Goal: Navigation & Orientation: Find specific page/section

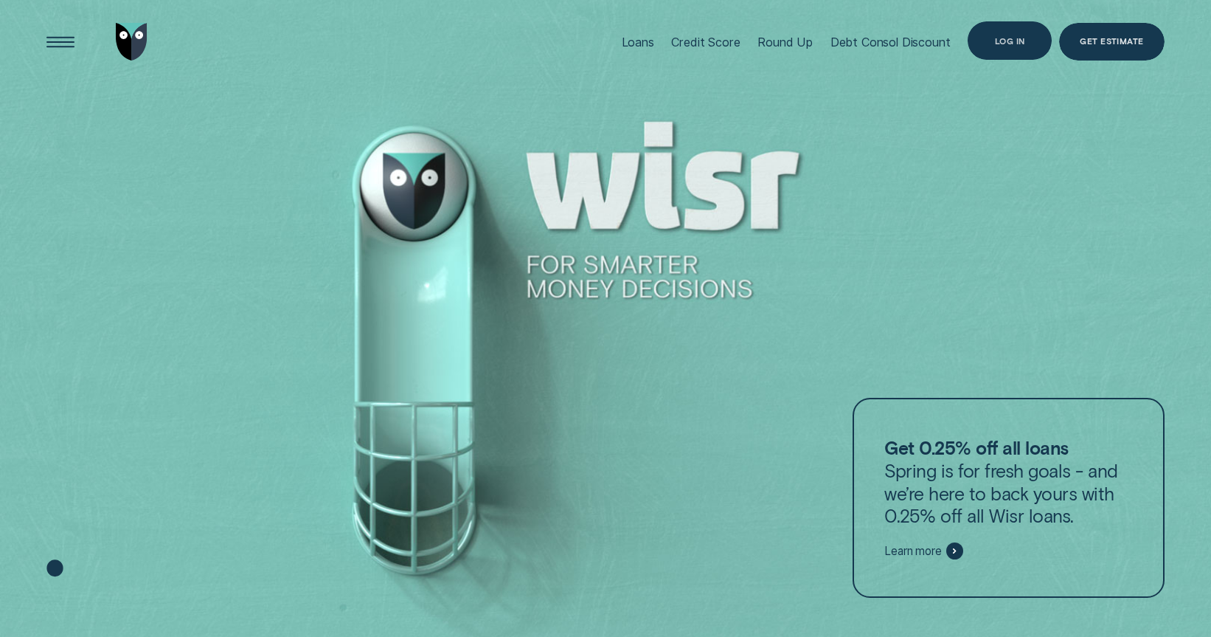
click at [1025, 31] on div "Log in" at bounding box center [1010, 40] width 84 height 38
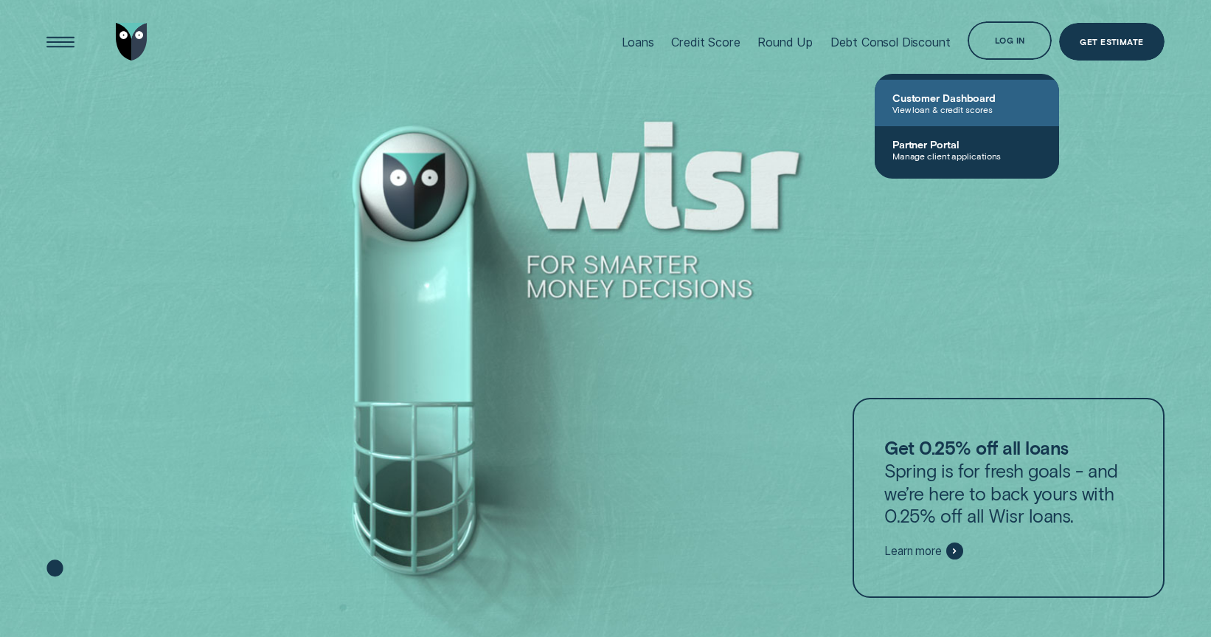
click at [962, 102] on span "Customer Dashboard" at bounding box center [966, 97] width 149 height 13
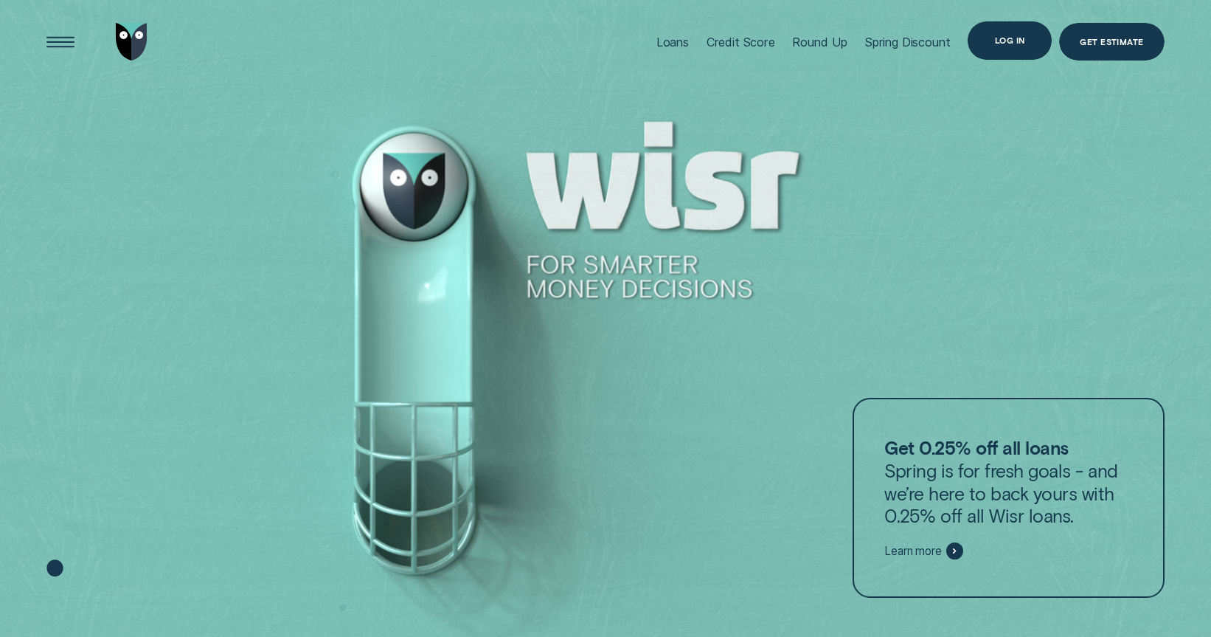
click at [1008, 29] on div "Log in" at bounding box center [1010, 40] width 84 height 38
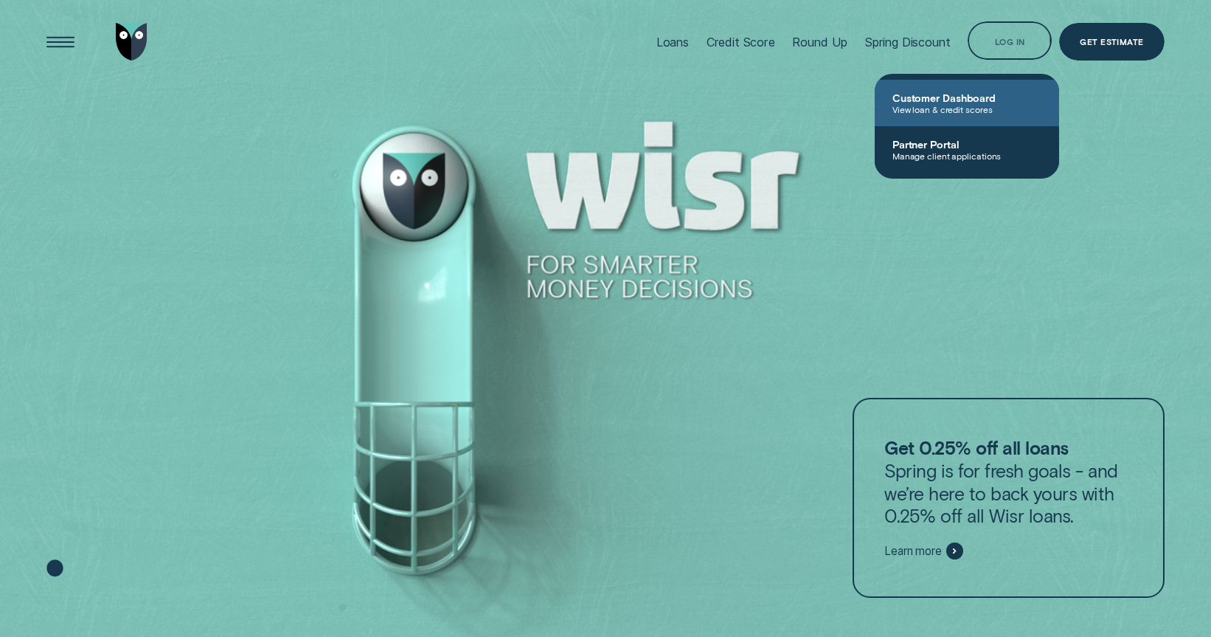
click at [979, 113] on span "View loan & credit scores" at bounding box center [966, 109] width 149 height 10
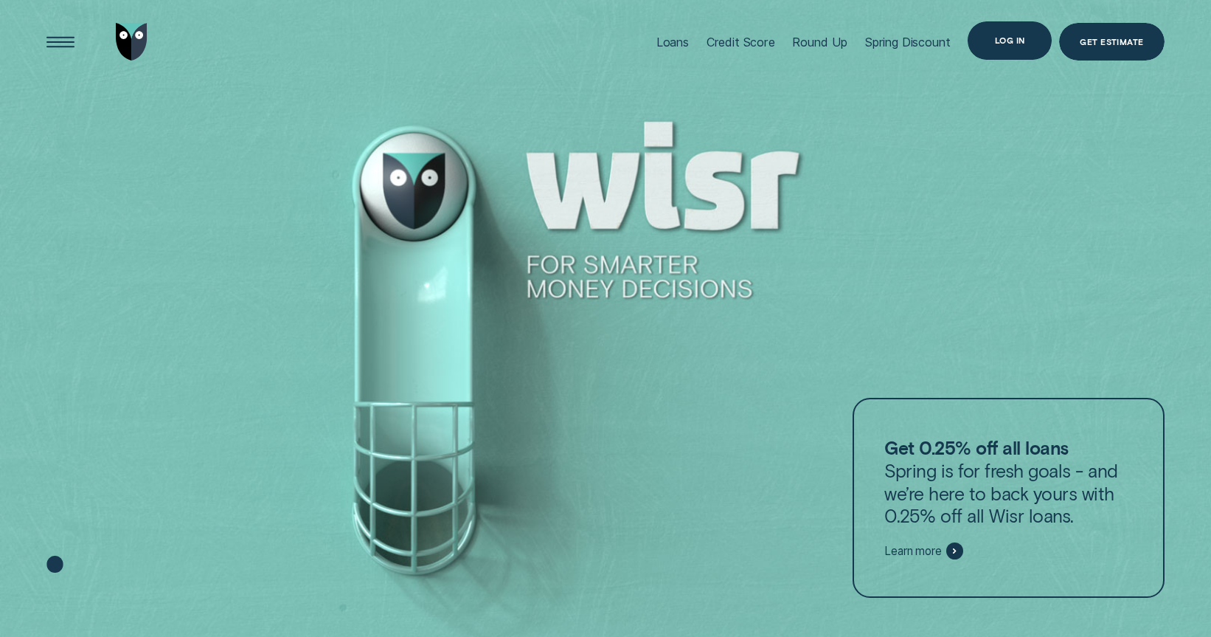
click at [1015, 30] on div "Log in" at bounding box center [1010, 40] width 84 height 38
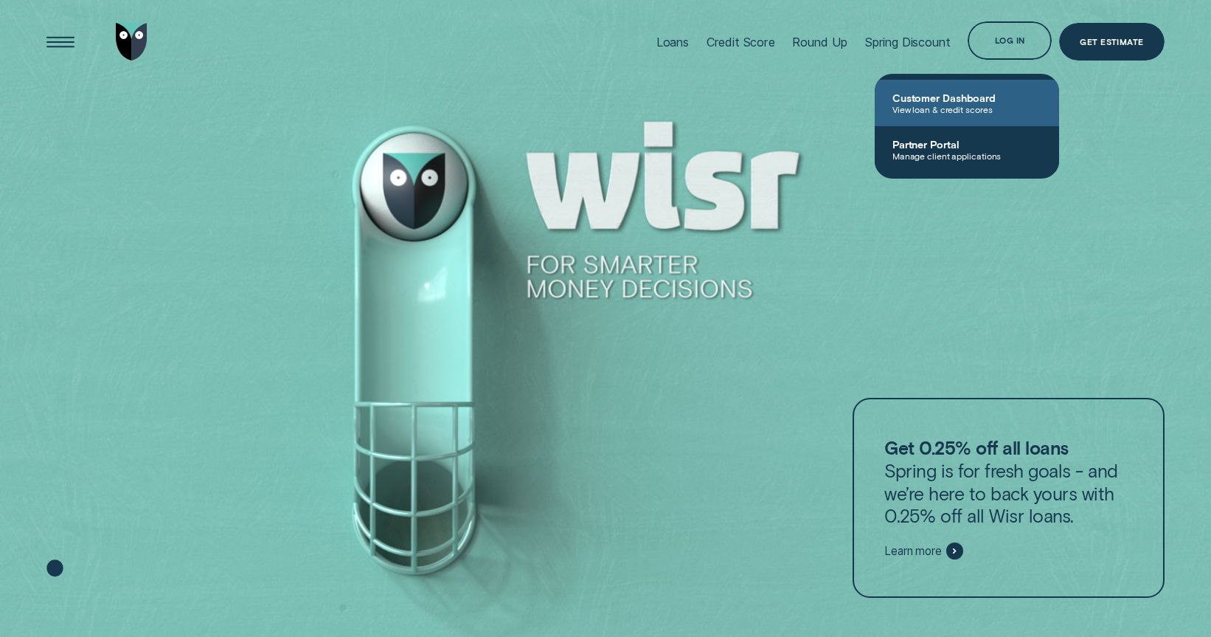
click at [965, 107] on span "View loan & credit scores" at bounding box center [966, 109] width 149 height 10
